Goal: Task Accomplishment & Management: Manage account settings

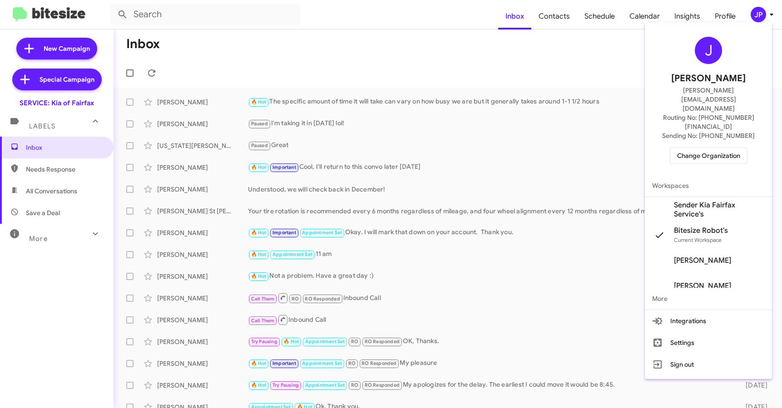
scroll to position [2, 0]
click at [700, 148] on span "Change Organization" at bounding box center [708, 155] width 63 height 15
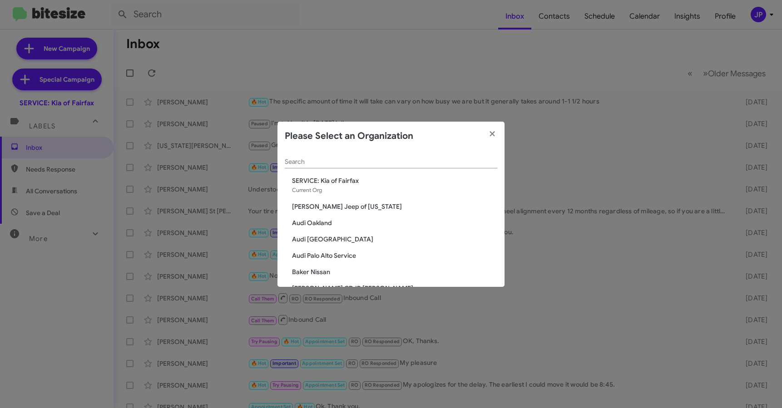
click at [413, 159] on input "Search" at bounding box center [391, 162] width 213 height 7
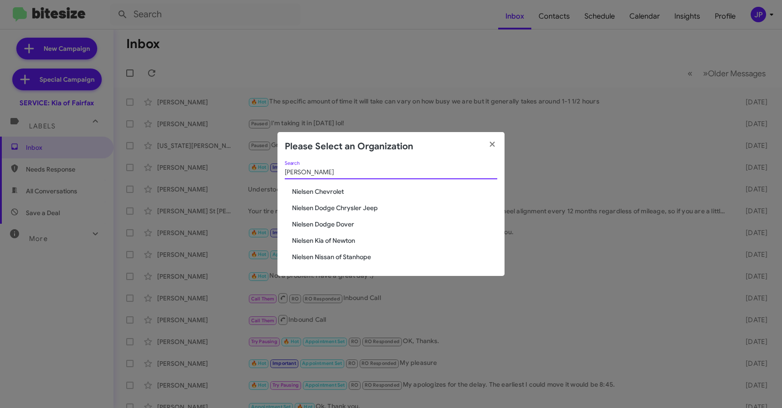
type input "Nielsen"
click at [339, 225] on span "Nielsen Dodge Dover" at bounding box center [394, 224] width 205 height 9
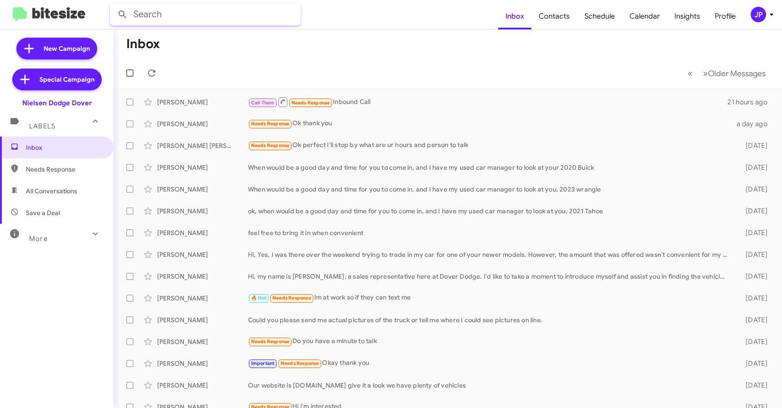
click at [184, 17] on input "text" at bounding box center [205, 15] width 191 height 22
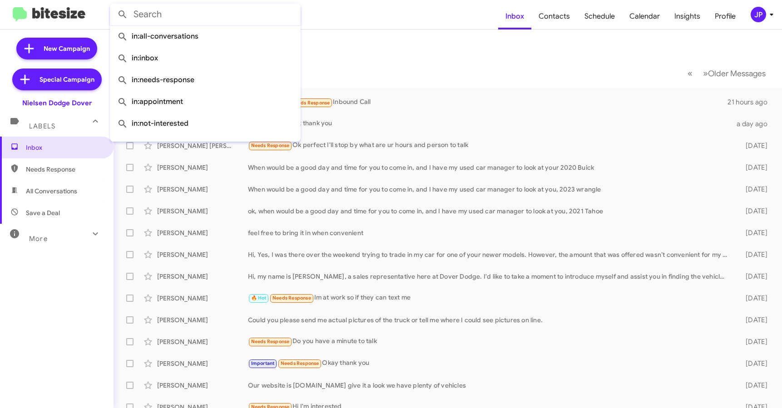
paste input "william pisano"
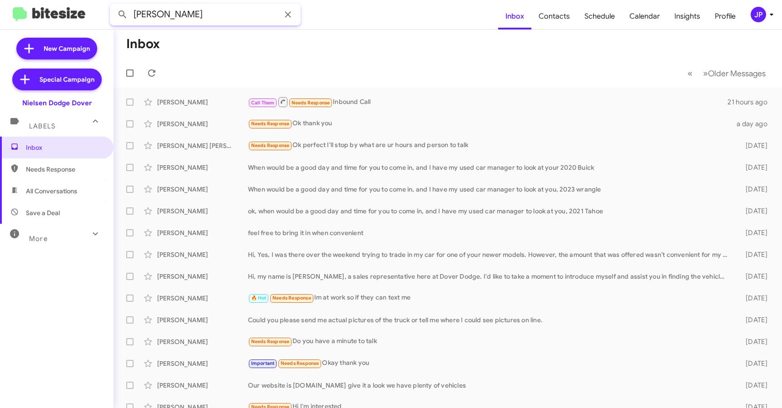
click at [212, 21] on input "william pisano" at bounding box center [205, 15] width 191 height 22
click at [114, 5] on button at bounding box center [123, 14] width 18 height 18
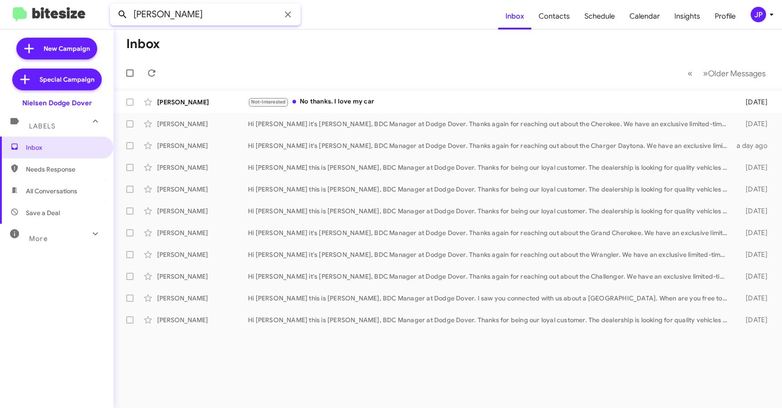
drag, startPoint x: 165, startPoint y: 14, endPoint x: 115, endPoint y: 15, distance: 49.5
click at [115, 15] on div "william pisano" at bounding box center [205, 15] width 191 height 22
type input "pisano"
click at [114, 5] on button at bounding box center [123, 14] width 18 height 18
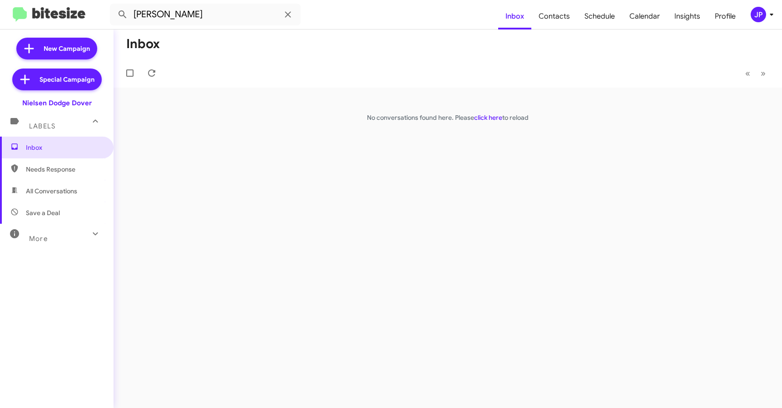
click at [745, 15] on button "JP" at bounding box center [757, 14] width 29 height 15
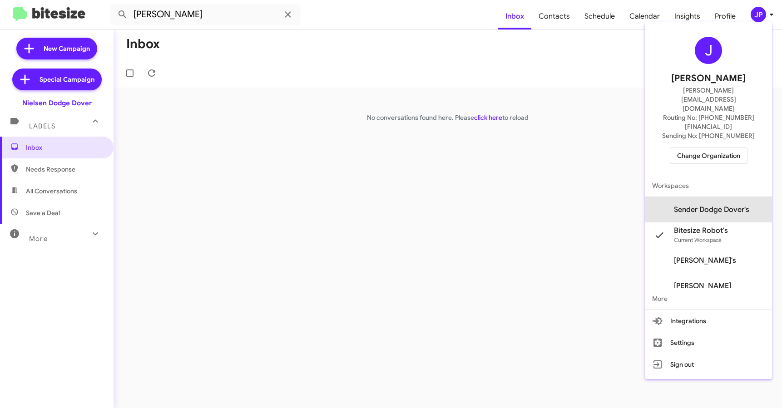
click at [724, 205] on span "Sender Dodge Dover's" at bounding box center [711, 209] width 75 height 9
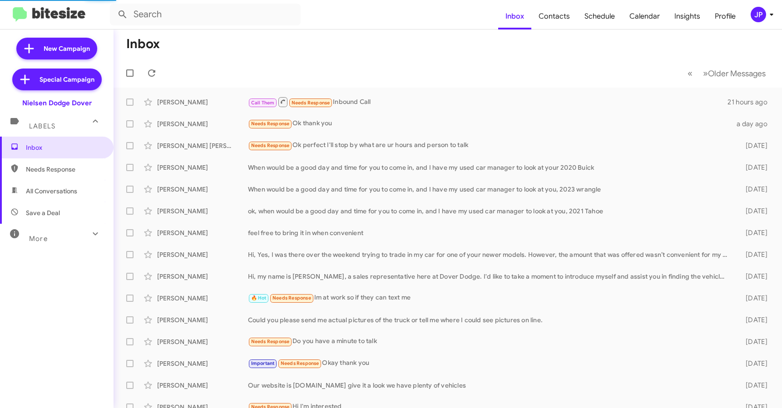
click at [611, 16] on span "Schedule" at bounding box center [599, 16] width 45 height 26
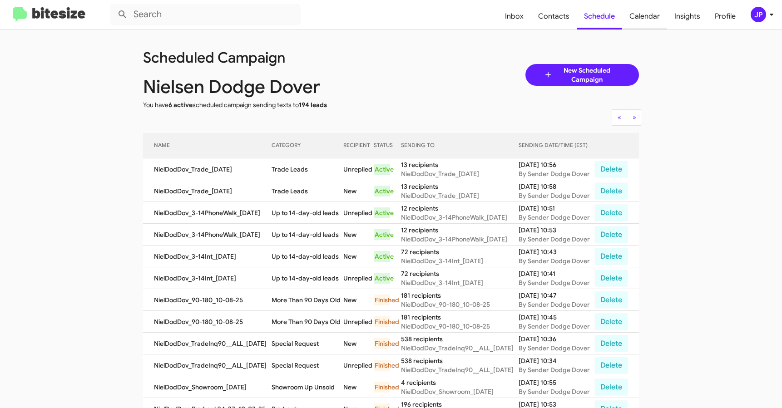
click at [653, 16] on span "Calendar" at bounding box center [644, 16] width 45 height 26
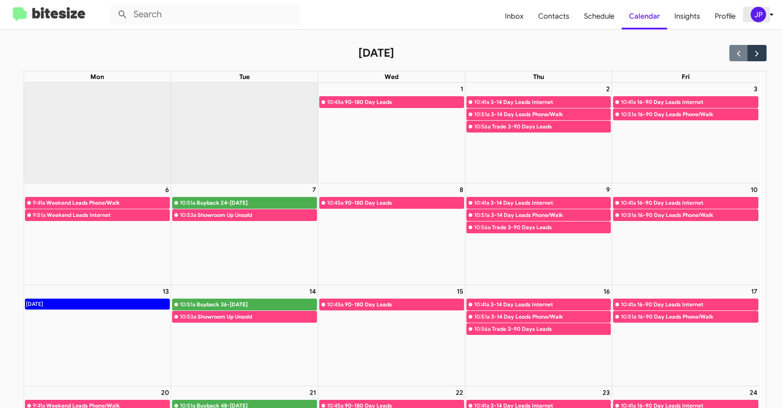
click at [749, 17] on button "JP" at bounding box center [757, 14] width 29 height 15
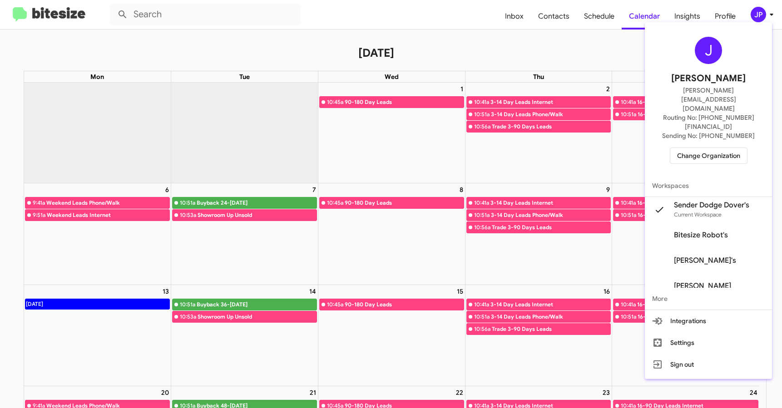
click at [150, 61] on div at bounding box center [391, 204] width 782 height 408
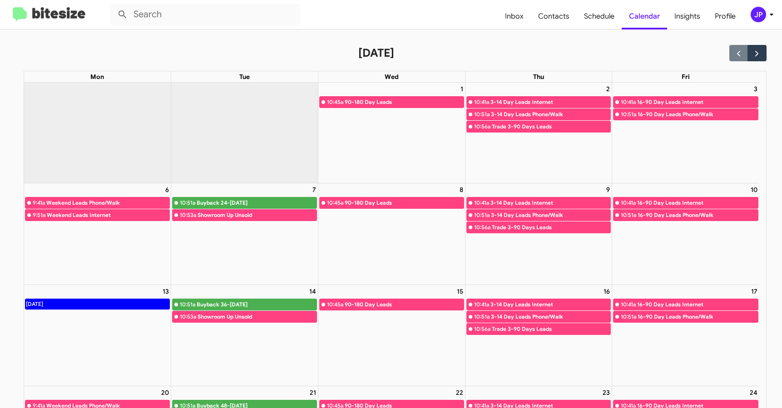
click at [61, 19] on img at bounding box center [49, 14] width 73 height 15
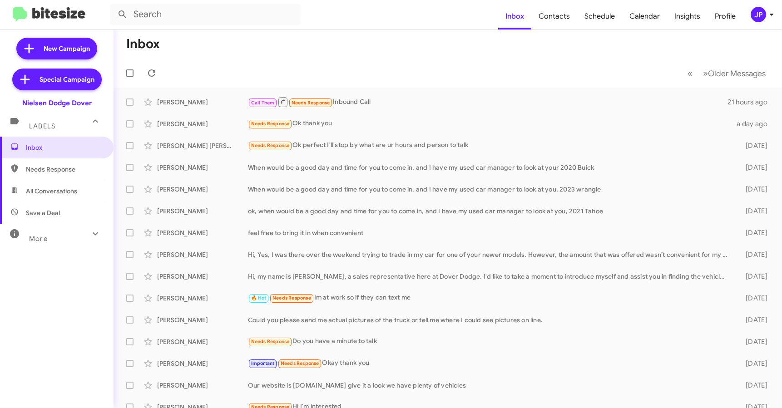
click at [759, 17] on div "JP" at bounding box center [758, 14] width 15 height 15
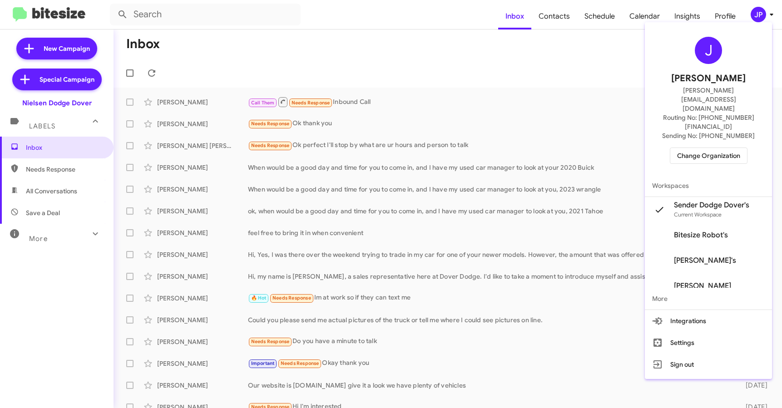
drag, startPoint x: 585, startPoint y: 69, endPoint x: 580, endPoint y: 34, distance: 34.9
click at [585, 68] on div at bounding box center [391, 204] width 782 height 408
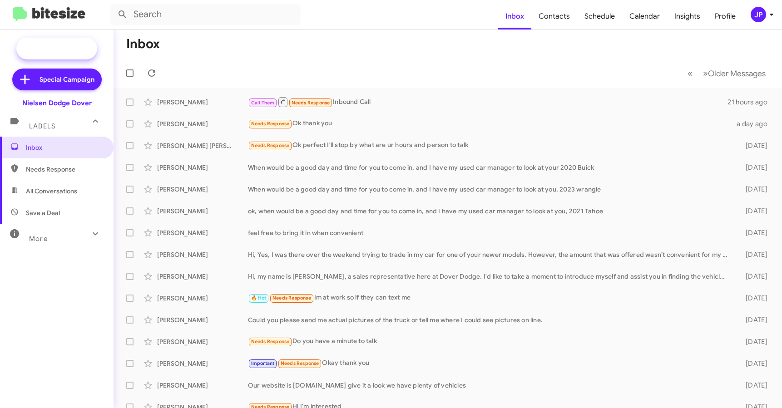
click at [69, 48] on span "New Campaign" at bounding box center [67, 48] width 46 height 9
click at [600, 16] on span "Schedule" at bounding box center [599, 16] width 45 height 26
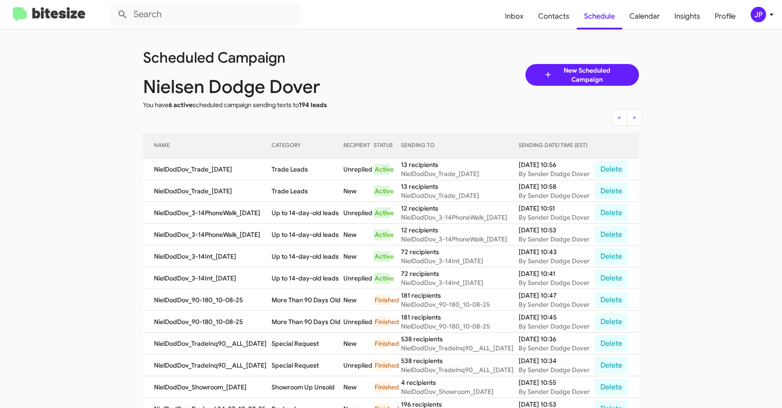
click at [80, 13] on img at bounding box center [49, 14] width 73 height 15
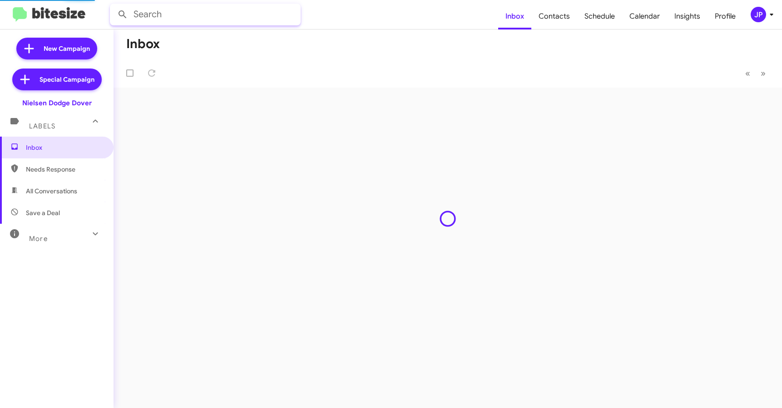
click at [144, 17] on input "text" at bounding box center [205, 15] width 191 height 22
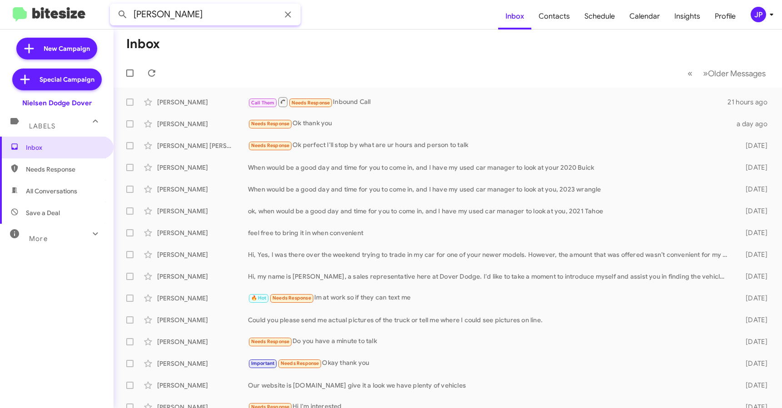
click at [114, 5] on button at bounding box center [123, 14] width 18 height 18
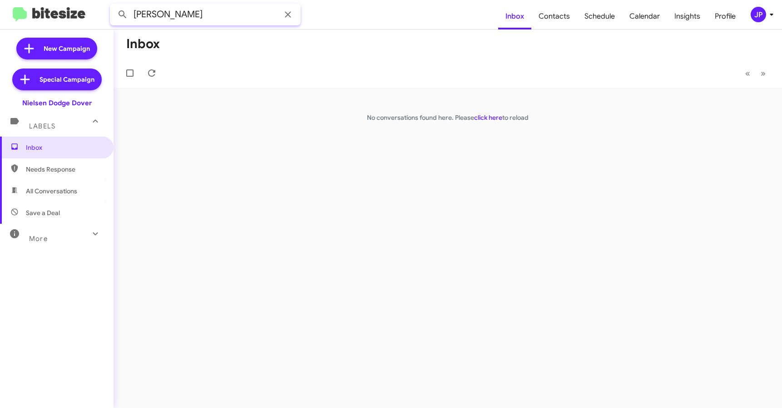
click at [146, 17] on input "Pisano" at bounding box center [205, 15] width 191 height 22
type input "William"
click at [114, 5] on button at bounding box center [123, 14] width 18 height 18
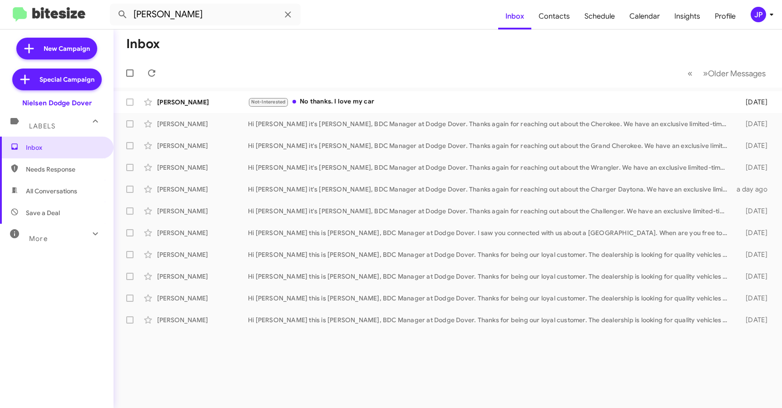
click at [51, 135] on mat-expansion-panel-header "Labels" at bounding box center [57, 122] width 114 height 29
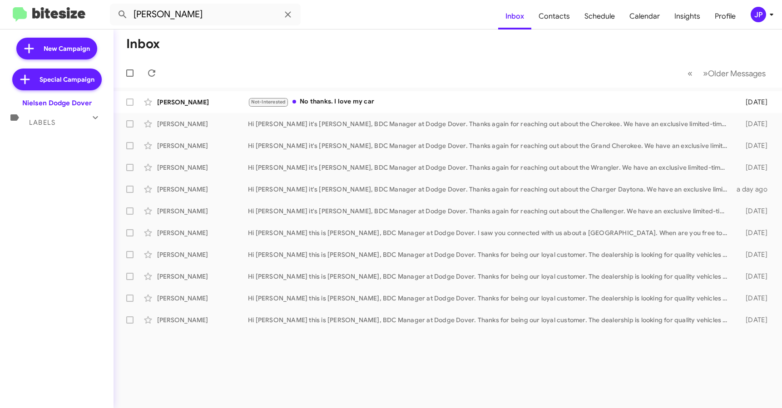
click at [49, 125] on span "Labels" at bounding box center [42, 123] width 26 height 8
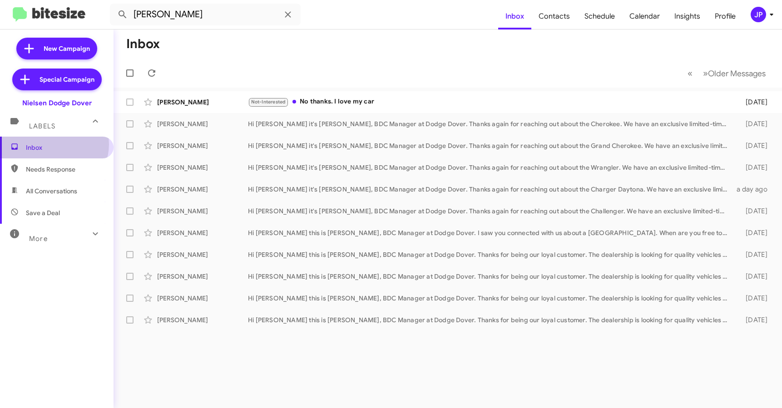
click at [54, 144] on span "Inbox" at bounding box center [64, 147] width 77 height 9
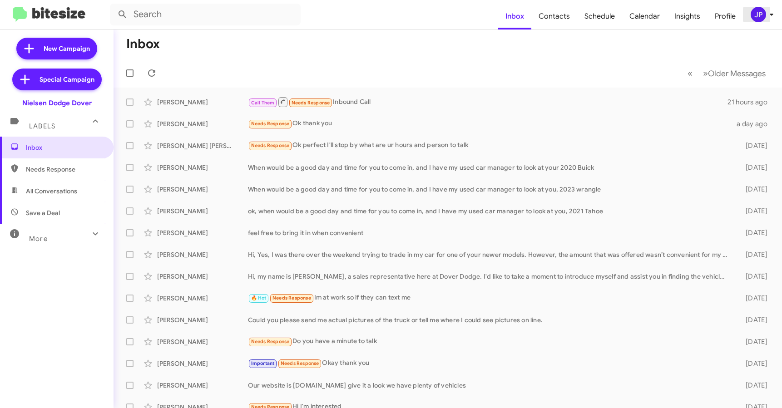
click at [758, 21] on div "JP" at bounding box center [758, 14] width 15 height 15
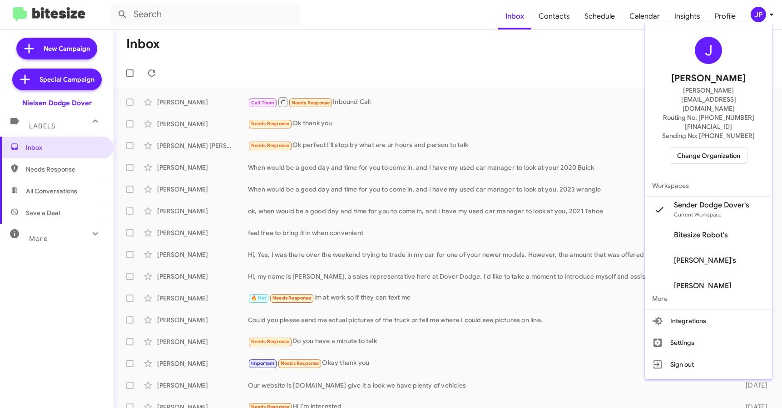
click at [713, 148] on span "Change Organization" at bounding box center [708, 155] width 63 height 15
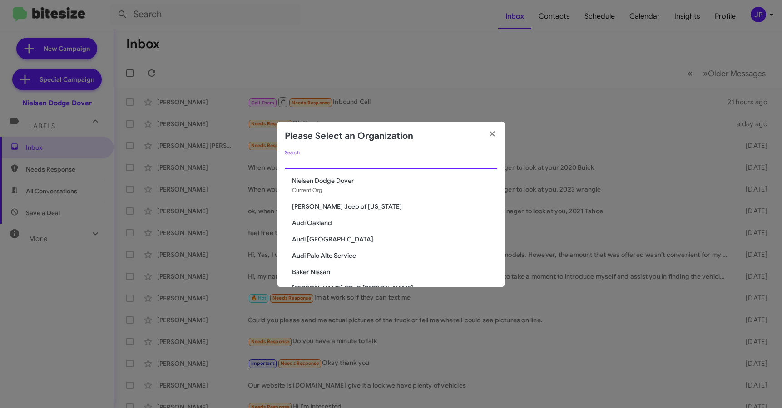
click at [430, 159] on input "Search" at bounding box center [391, 162] width 213 height 7
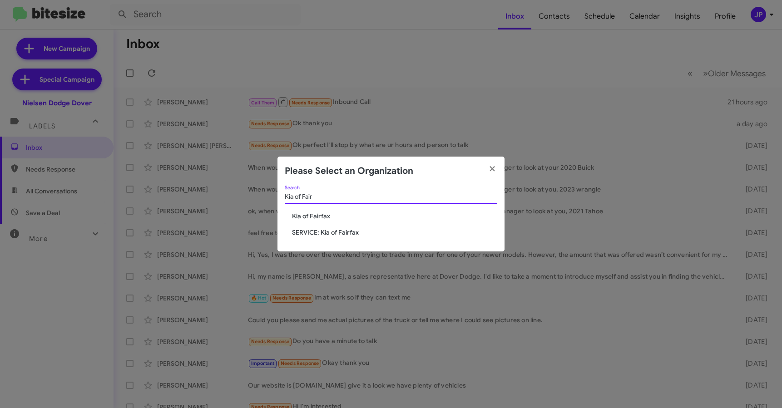
type input "Kia of Fair"
click at [307, 219] on span "Kia of Fairfax" at bounding box center [394, 216] width 205 height 9
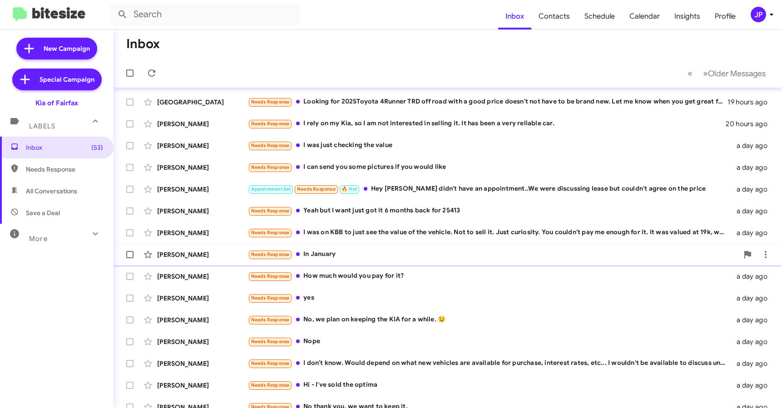
scroll to position [2, 0]
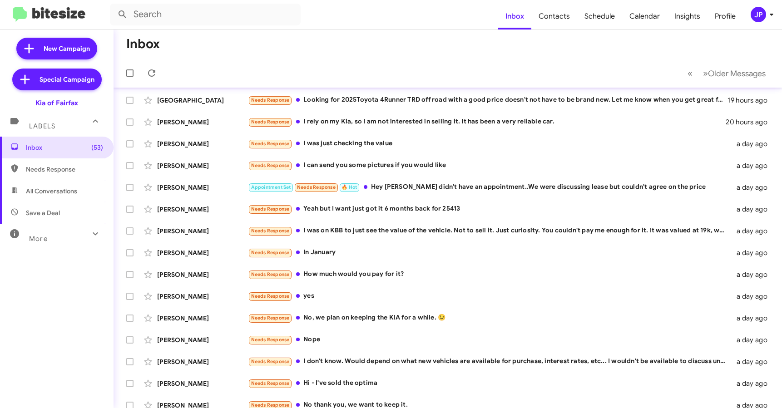
click at [760, 16] on div "JP" at bounding box center [758, 14] width 15 height 15
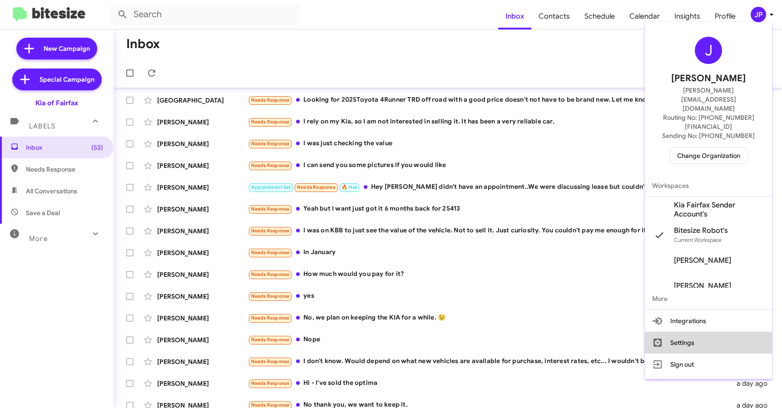
click at [718, 332] on button "Settings" at bounding box center [708, 343] width 127 height 22
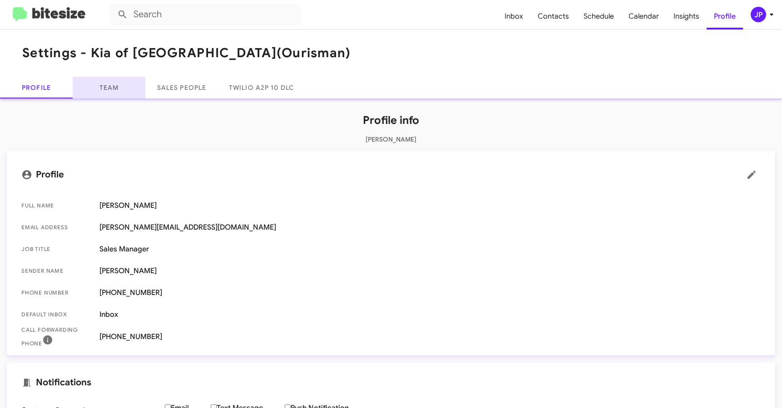
click at [123, 90] on link "Team" at bounding box center [109, 88] width 73 height 22
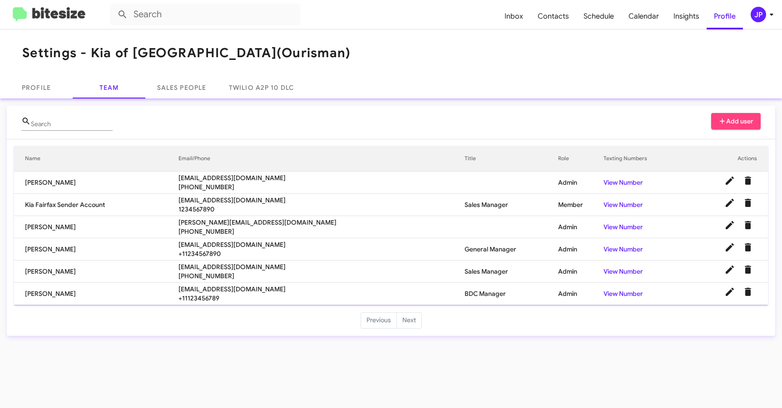
click at [221, 246] on span "parellano@ourismancars.com" at bounding box center [322, 244] width 286 height 9
click at [218, 268] on span "amullins@ourismancars.com" at bounding box center [322, 267] width 286 height 9
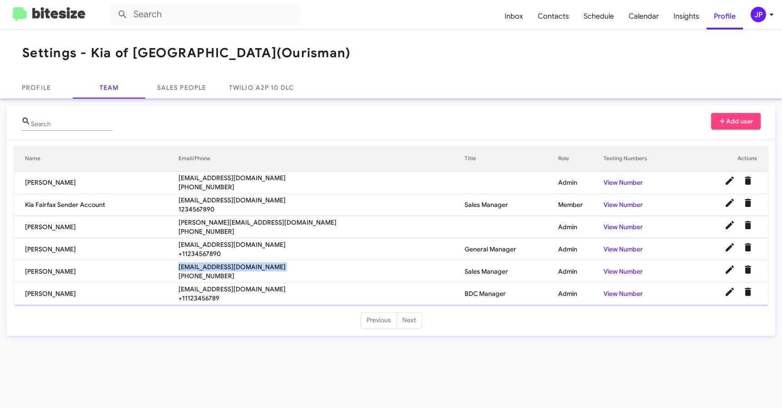
click at [218, 268] on span "amullins@ourismancars.com" at bounding box center [322, 267] width 286 height 9
copy span "amullins@ourismancars.com"
click at [240, 179] on span "ncastro@ourismancars.com" at bounding box center [322, 178] width 286 height 9
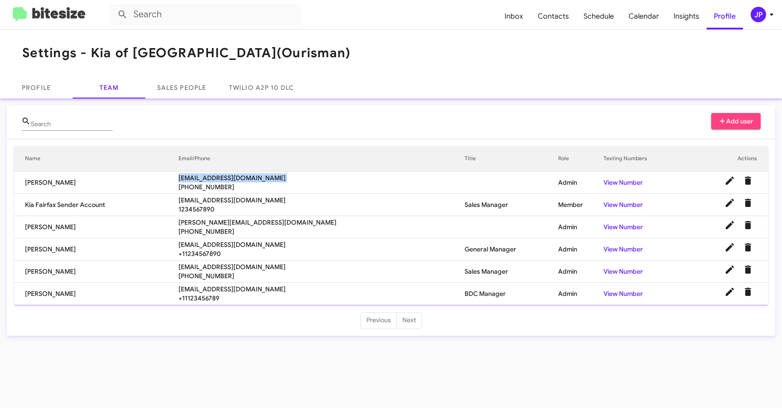
copy span "ncastro@ourismancars.com"
click at [754, 20] on div "JP" at bounding box center [758, 14] width 15 height 15
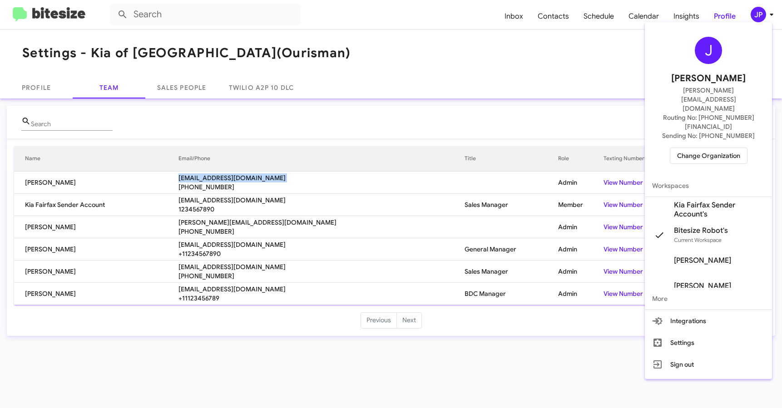
click at [704, 148] on span "Change Organization" at bounding box center [708, 155] width 63 height 15
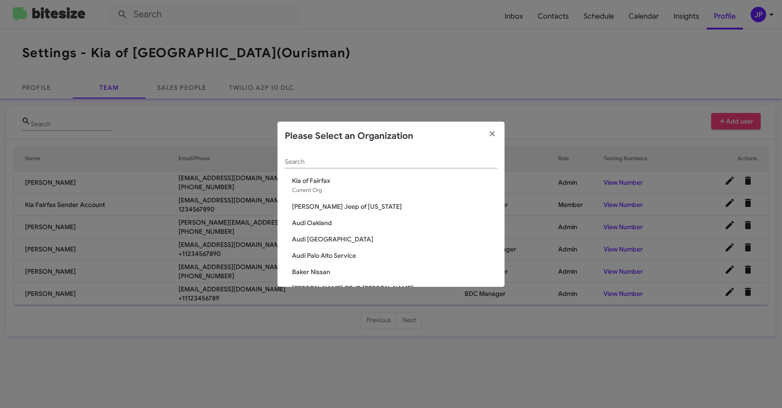
click at [443, 164] on input "Search" at bounding box center [391, 162] width 213 height 7
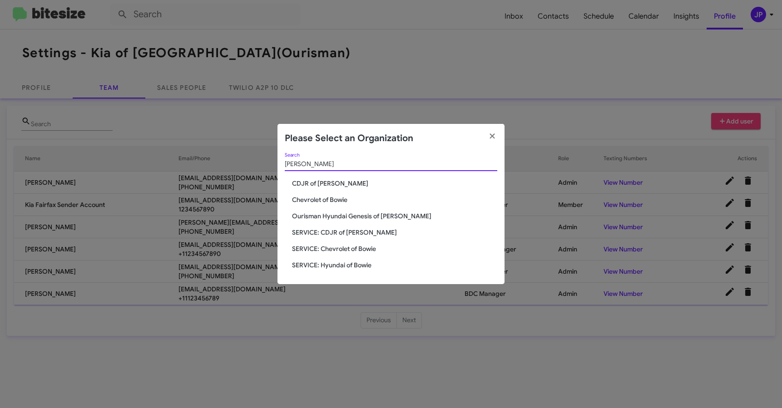
type input "Bowie"
click at [302, 204] on span "Chevrolet of Bowie" at bounding box center [394, 199] width 205 height 9
click at [313, 202] on span "Chevrolet of Bowie" at bounding box center [394, 199] width 205 height 9
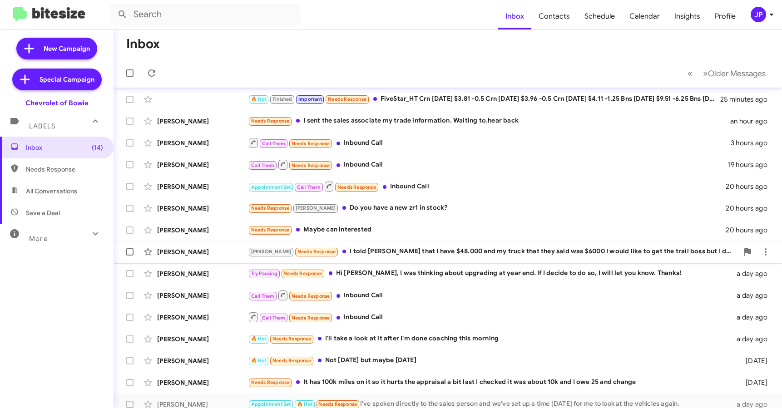
scroll to position [8, 0]
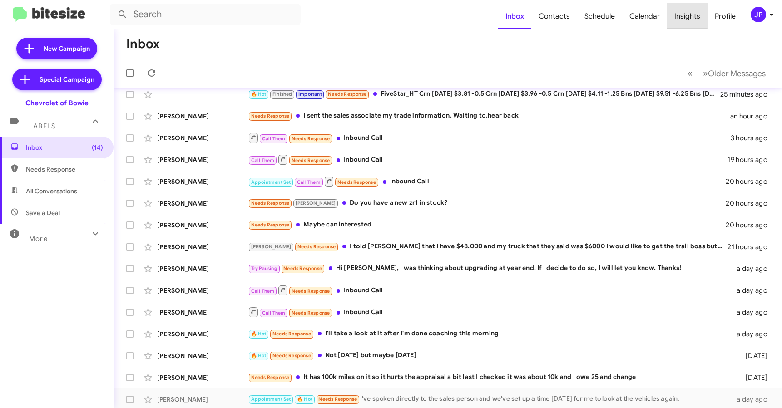
click at [679, 15] on span "Insights" at bounding box center [687, 16] width 40 height 26
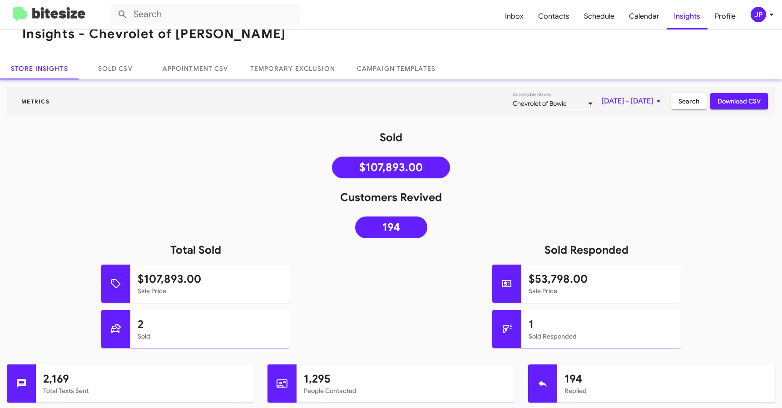
scroll to position [32, 0]
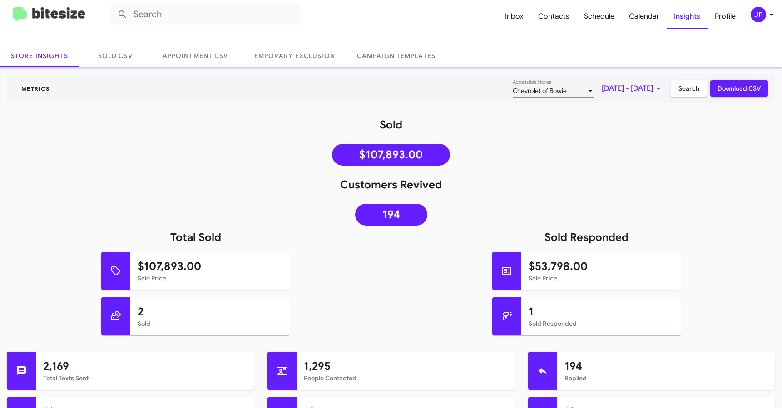
click at [58, 17] on img at bounding box center [49, 14] width 73 height 15
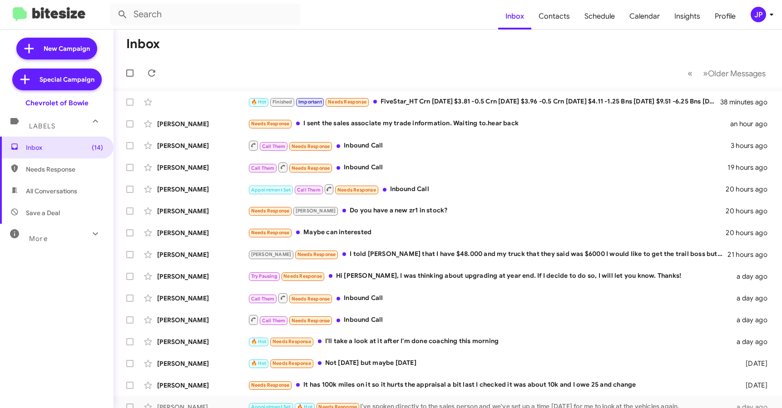
click at [434, 71] on mat-toolbar-row "« Previous » Next Older Messages" at bounding box center [448, 73] width 669 height 29
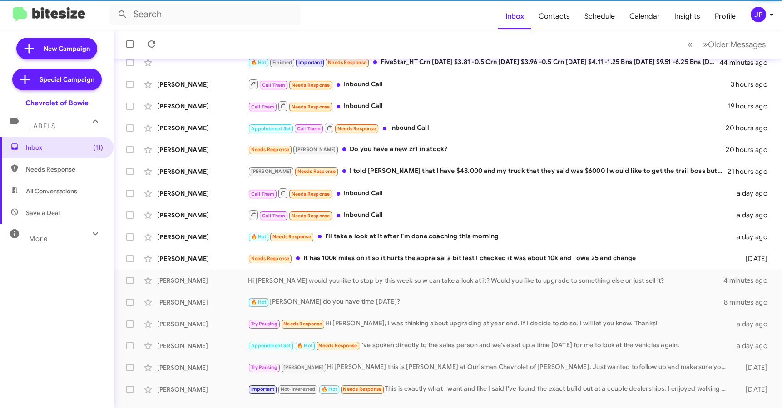
scroll to position [83, 0]
